Goal: Task Accomplishment & Management: Use online tool/utility

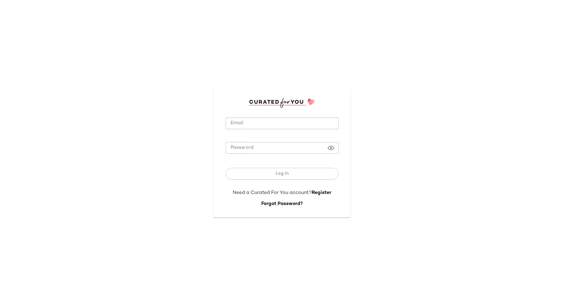
click at [294, 124] on input "Email" at bounding box center [282, 124] width 113 height 12
type input "**********"
click at [226, 168] on button "Log In" at bounding box center [282, 174] width 113 height 12
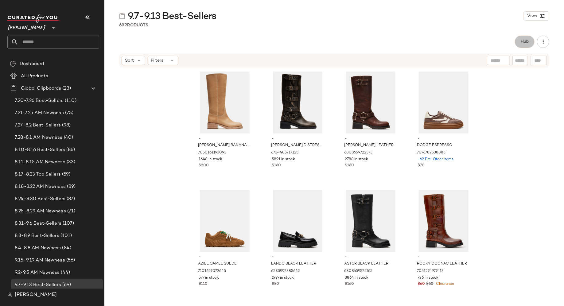
click at [525, 39] on span "Hub" at bounding box center [525, 41] width 9 height 5
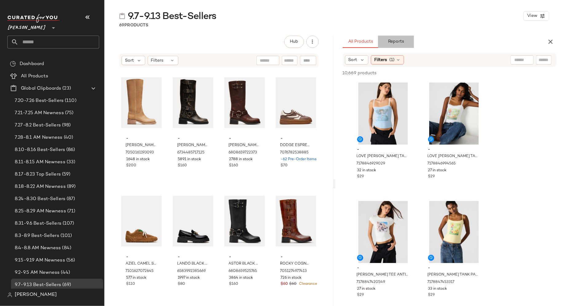
click at [397, 44] on span "Reports" at bounding box center [396, 41] width 16 height 5
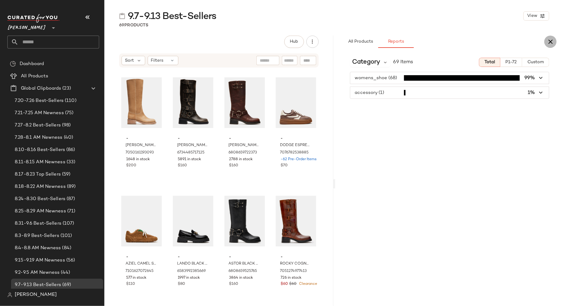
click at [550, 41] on icon "button" at bounding box center [550, 41] width 7 height 7
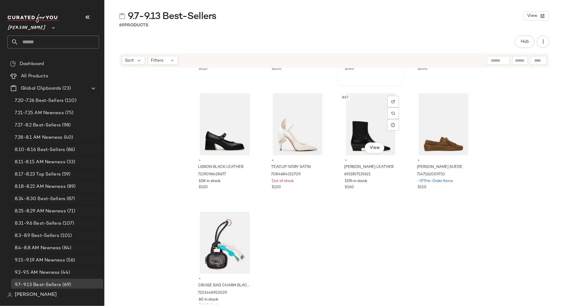
scroll to position [1883, 0]
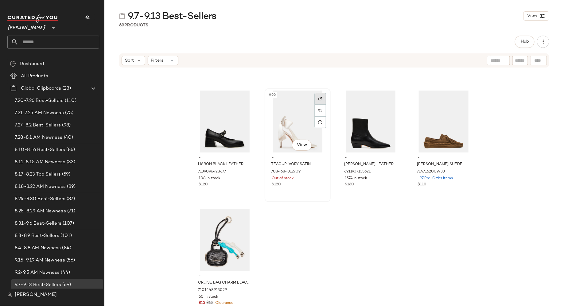
click at [319, 102] on div at bounding box center [320, 99] width 12 height 12
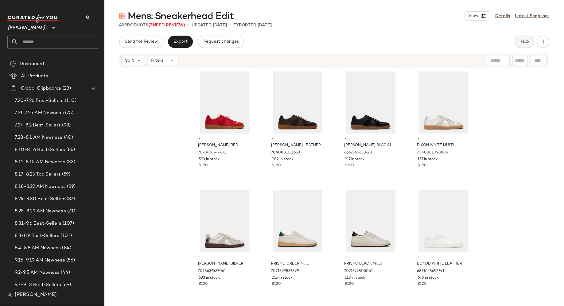
click at [528, 44] on span "Hub" at bounding box center [525, 41] width 9 height 5
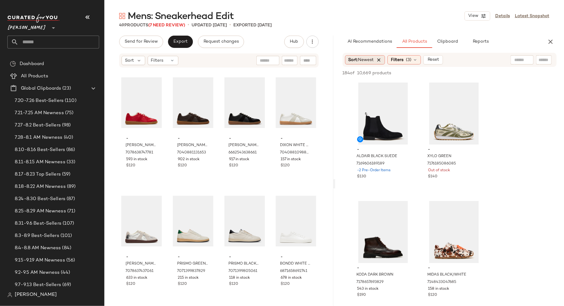
click at [381, 60] on icon at bounding box center [380, 60] width 6 height 6
click at [362, 58] on icon at bounding box center [363, 60] width 6 height 6
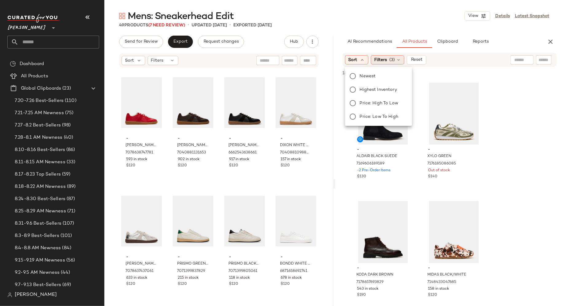
click at [392, 62] on span "(3)" at bounding box center [392, 60] width 6 height 6
